Goal: Find specific page/section: Find specific page/section

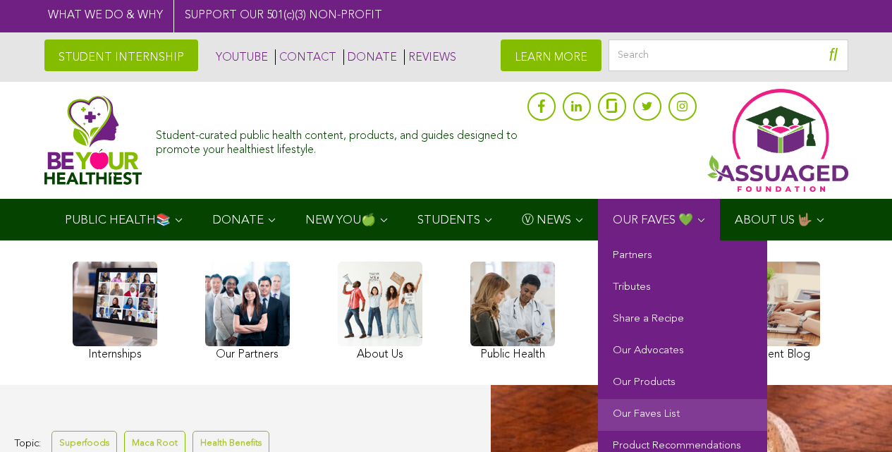
click at [732, 431] on link "Our Faves List" at bounding box center [682, 415] width 169 height 32
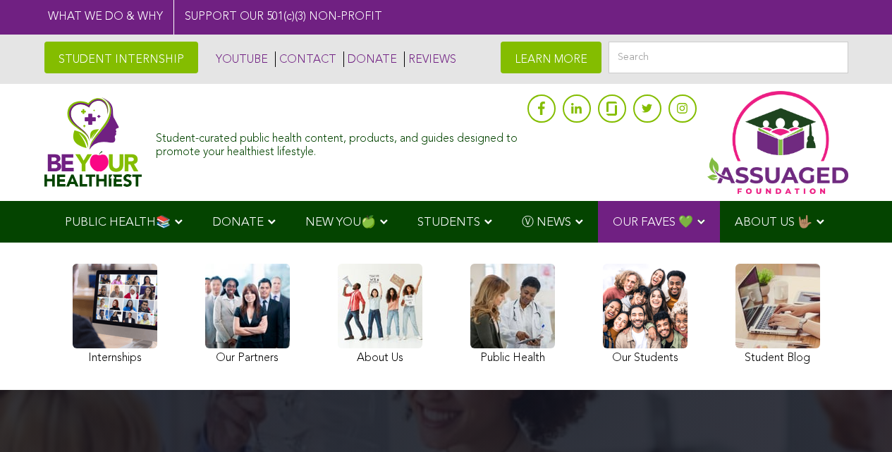
click at [829, 46] on button "submit" at bounding box center [837, 58] width 21 height 32
